Goal: Transaction & Acquisition: Download file/media

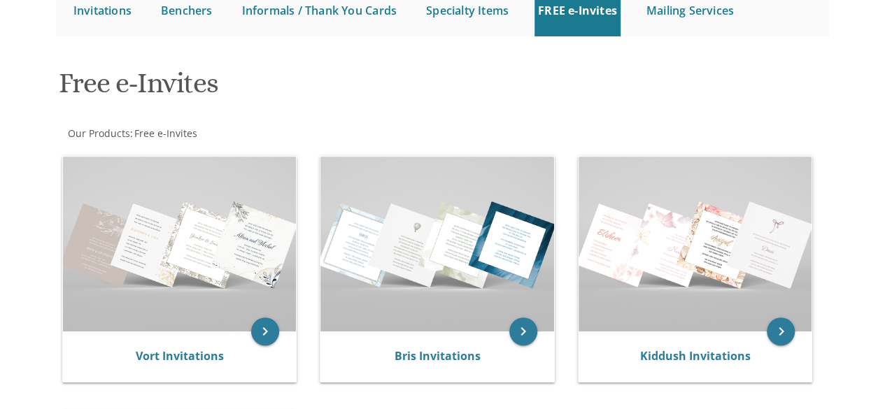
scroll to position [158, 0]
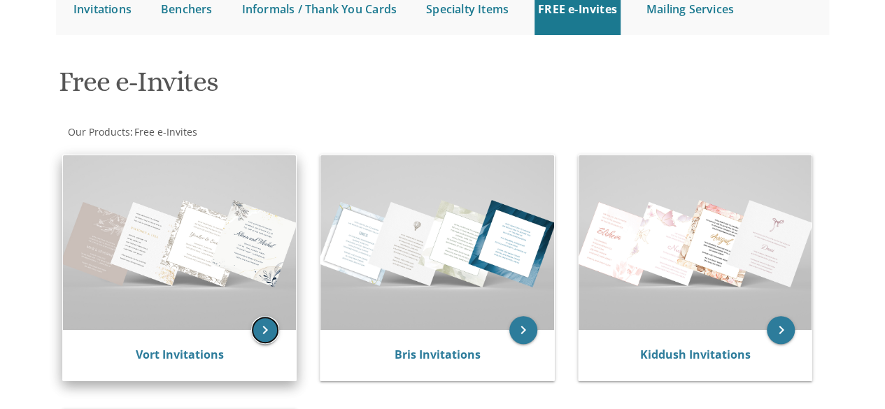
click at [270, 334] on icon "keyboard_arrow_right" at bounding box center [265, 330] width 28 height 28
click at [176, 355] on link "Vort Invitations" at bounding box center [180, 354] width 88 height 15
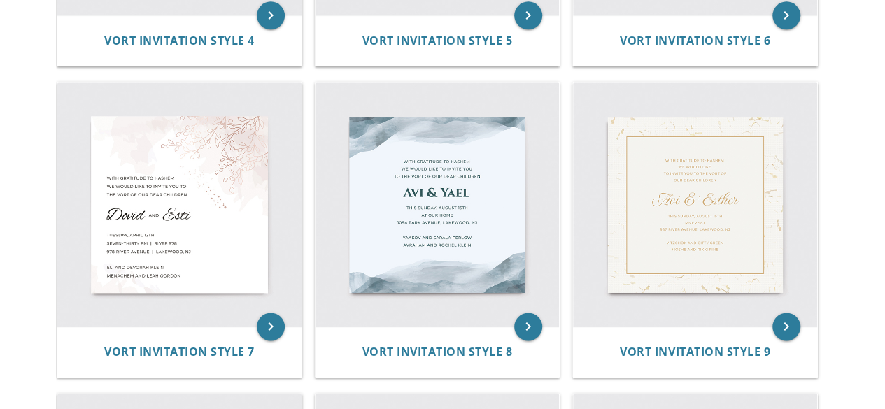
scroll to position [864, 0]
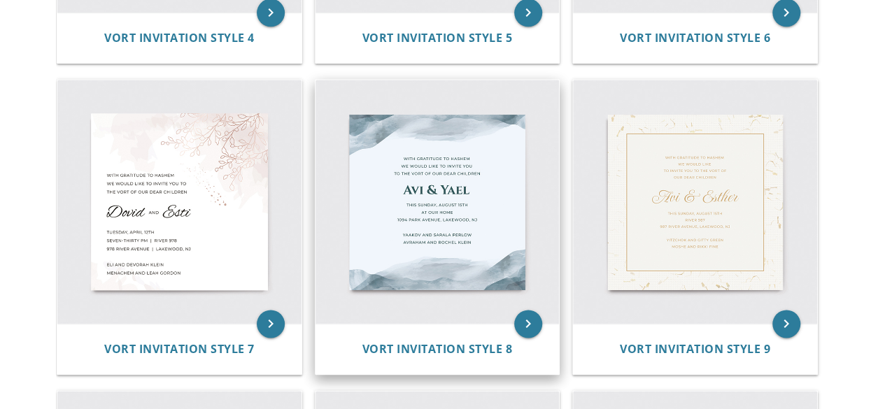
click at [503, 321] on img at bounding box center [438, 202] width 244 height 244
click at [453, 236] on img at bounding box center [438, 202] width 244 height 244
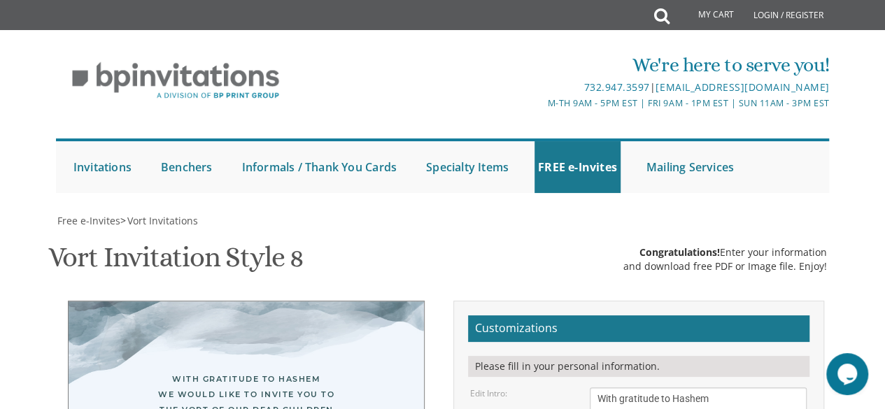
drag, startPoint x: 892, startPoint y: 81, endPoint x: 895, endPoint y: 170, distance: 88.9
click at [885, 170] on html "My Cart Total: View Cart Item(s) Submit My Cart Total: View Cart Item(s) Login …" at bounding box center [442, 204] width 885 height 409
drag, startPoint x: 647, startPoint y: 245, endPoint x: 568, endPoint y: 248, distance: 78.4
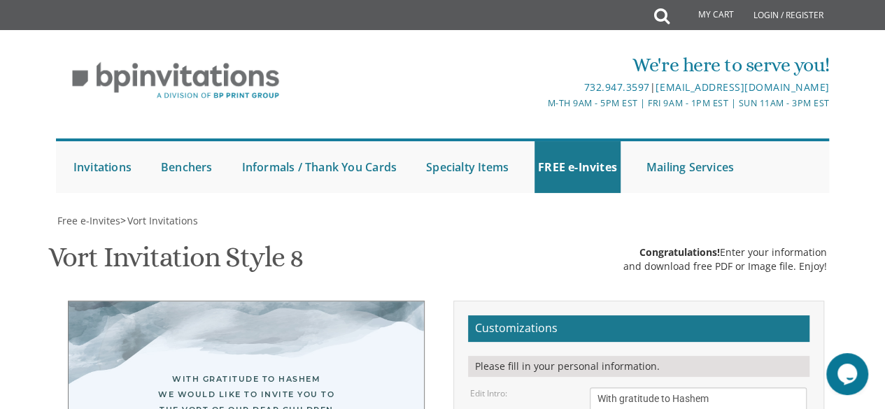
type textarea "C"
type textarea "Akiva & [PERSON_NAME]"
drag, startPoint x: 614, startPoint y: 275, endPoint x: 603, endPoint y: 271, distance: 12.0
drag, startPoint x: 666, startPoint y: 276, endPoint x: 636, endPoint y: 276, distance: 29.4
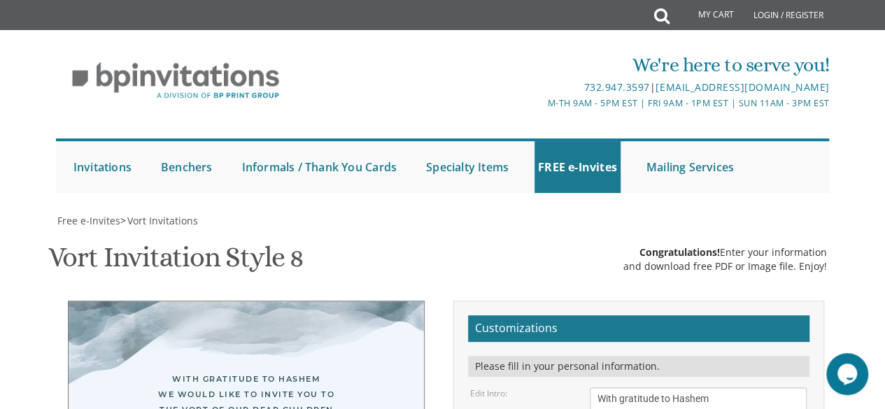
drag, startPoint x: 745, startPoint y: 274, endPoint x: 752, endPoint y: 274, distance: 7.0
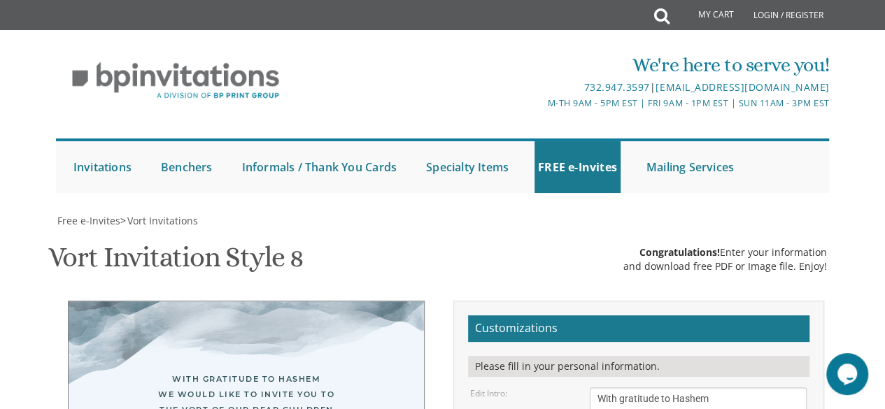
drag, startPoint x: 658, startPoint y: 162, endPoint x: 590, endPoint y: 166, distance: 68.0
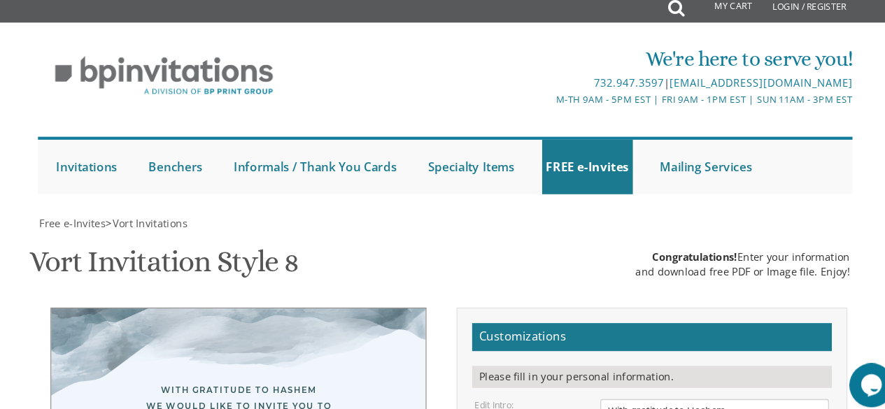
scroll to position [376, 0]
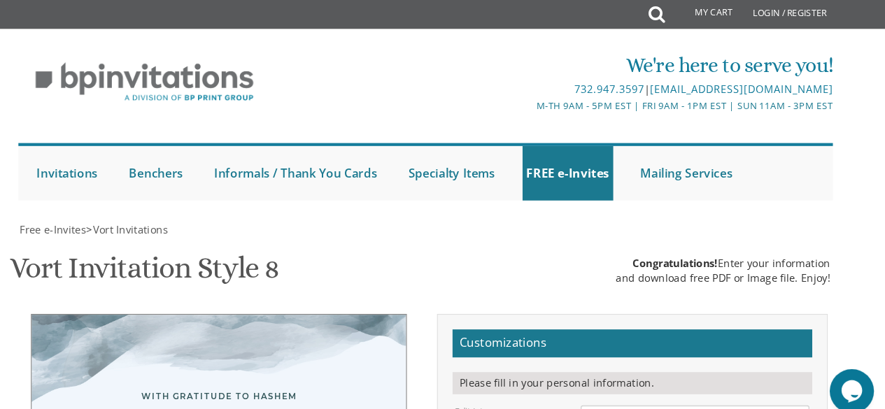
paste textarea "[STREET_ADDRESS]"
drag, startPoint x: 739, startPoint y: 181, endPoint x: 585, endPoint y: 181, distance: 154.0
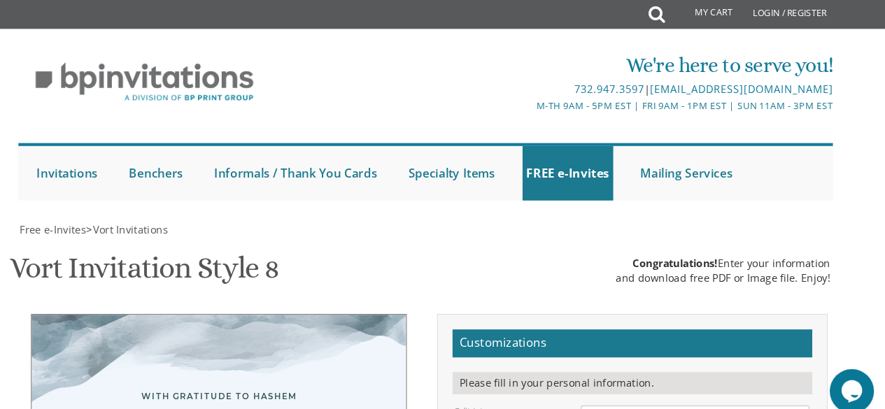
scroll to position [0, 0]
type textarea "Tonight- [DATE] [PERSON_NAME] [STREET_ADDRESS]"
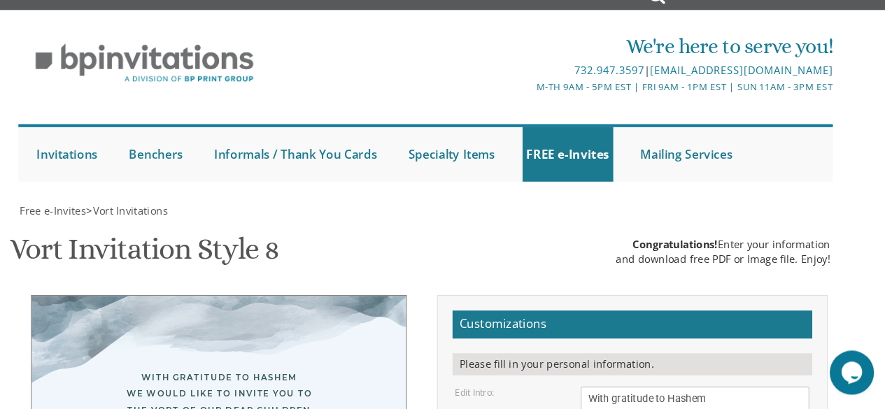
scroll to position [327, 0]
drag, startPoint x: 713, startPoint y: 280, endPoint x: 596, endPoint y: 277, distance: 117.6
drag, startPoint x: 709, startPoint y: 295, endPoint x: 580, endPoint y: 294, distance: 128.8
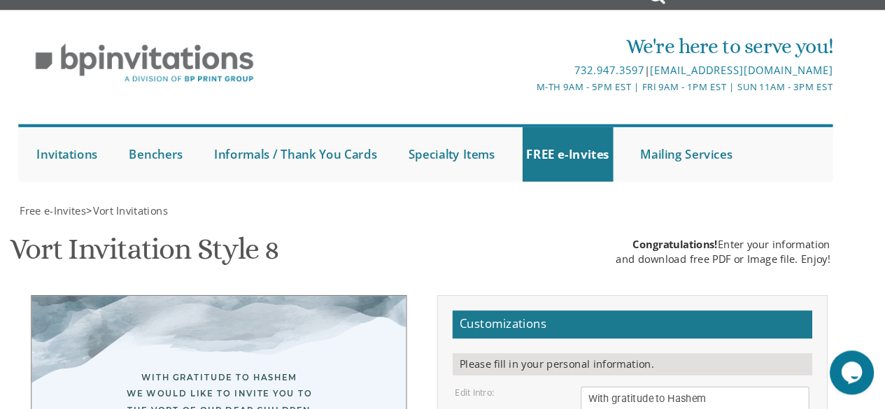
type textarea "Rabbi & [PERSON_NAME] [PERSON_NAME]"
type input "[EMAIL_ADDRESS][DOMAIN_NAME]"
